Goal: Book appointment/travel/reservation

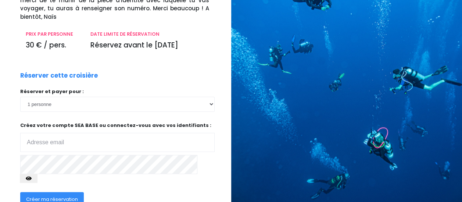
scroll to position [96, 0]
type input "beataannadab@gmail.com"
click at [54, 196] on span "Créer ma réservation" at bounding box center [52, 199] width 52 height 7
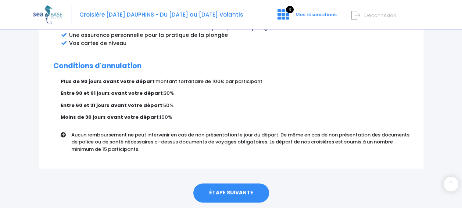
scroll to position [480, 0]
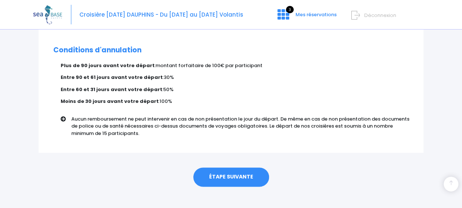
click at [228, 167] on link "ÉTAPE SUIVANTE" at bounding box center [232, 176] width 76 height 19
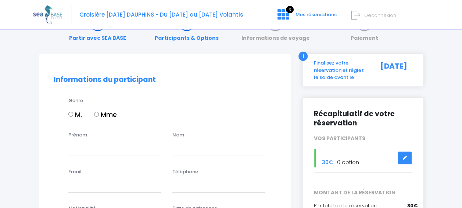
scroll to position [71, 0]
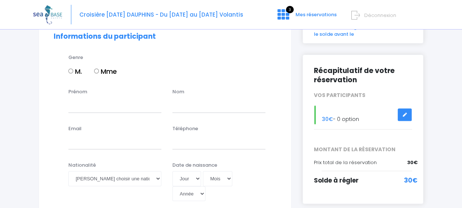
click at [97, 69] on input "Mme" at bounding box center [96, 70] width 5 height 5
radio input "true"
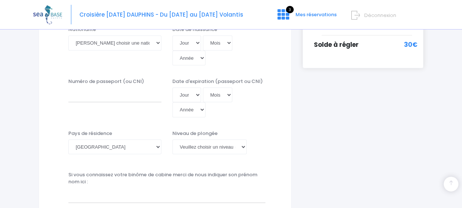
scroll to position [168, 0]
